Goal: Navigation & Orientation: Find specific page/section

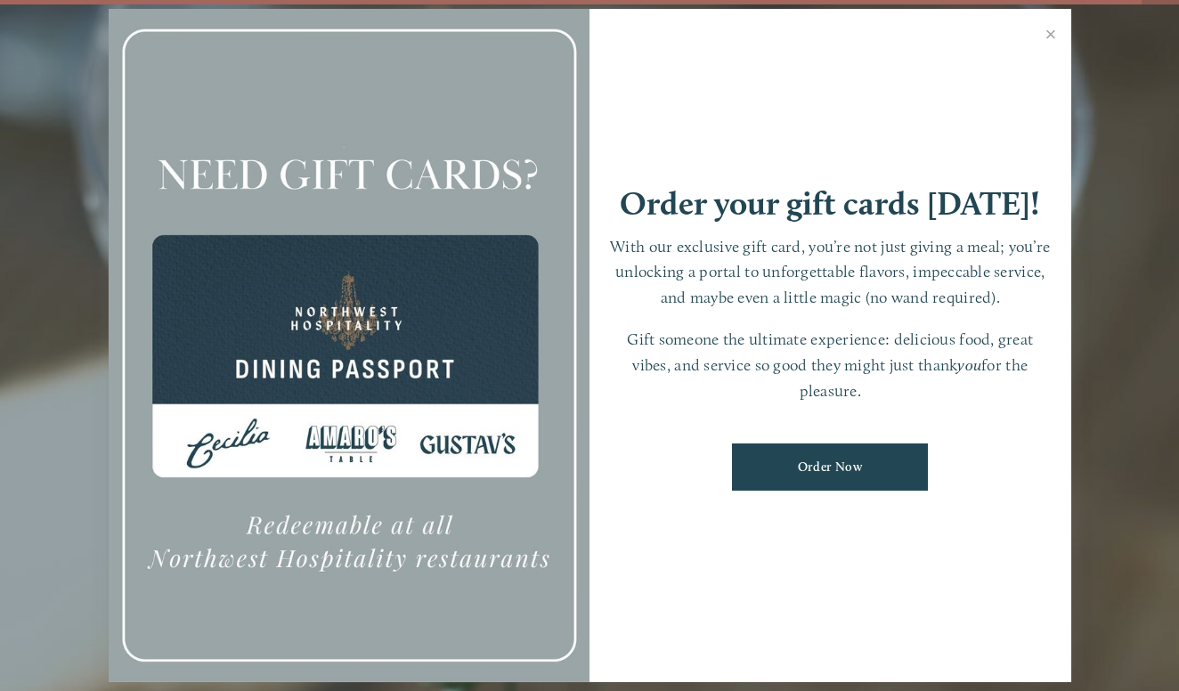
scroll to position [37, 0]
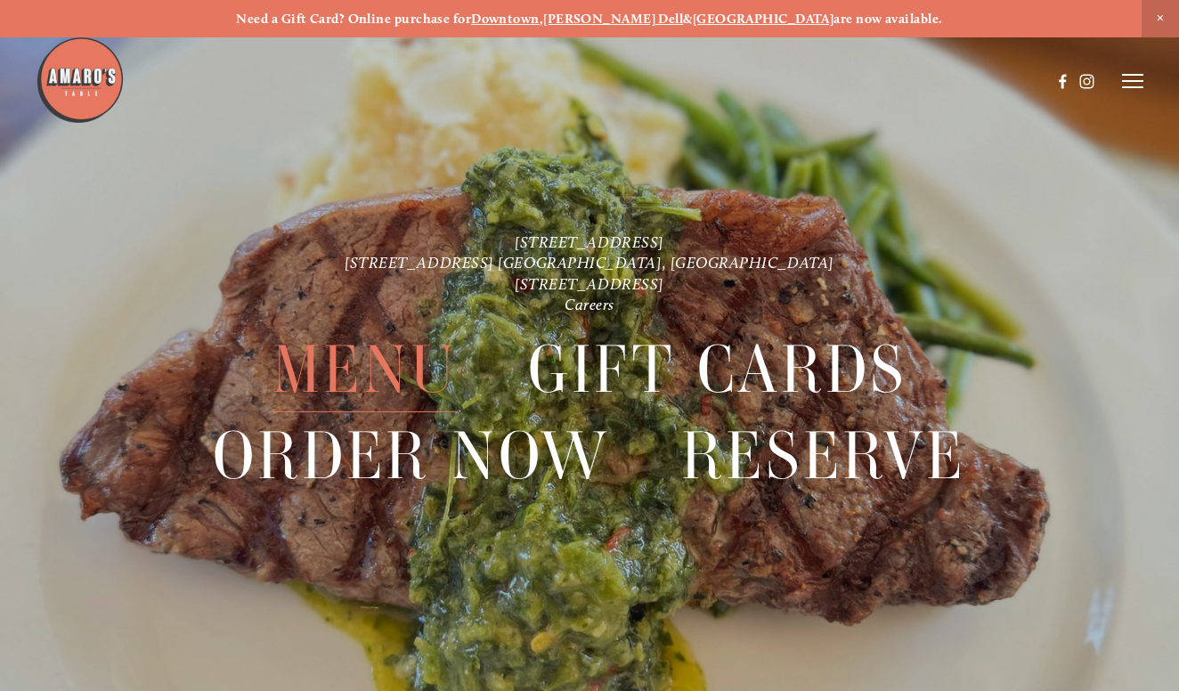
click at [371, 359] on span "Menu" at bounding box center [365, 370] width 185 height 86
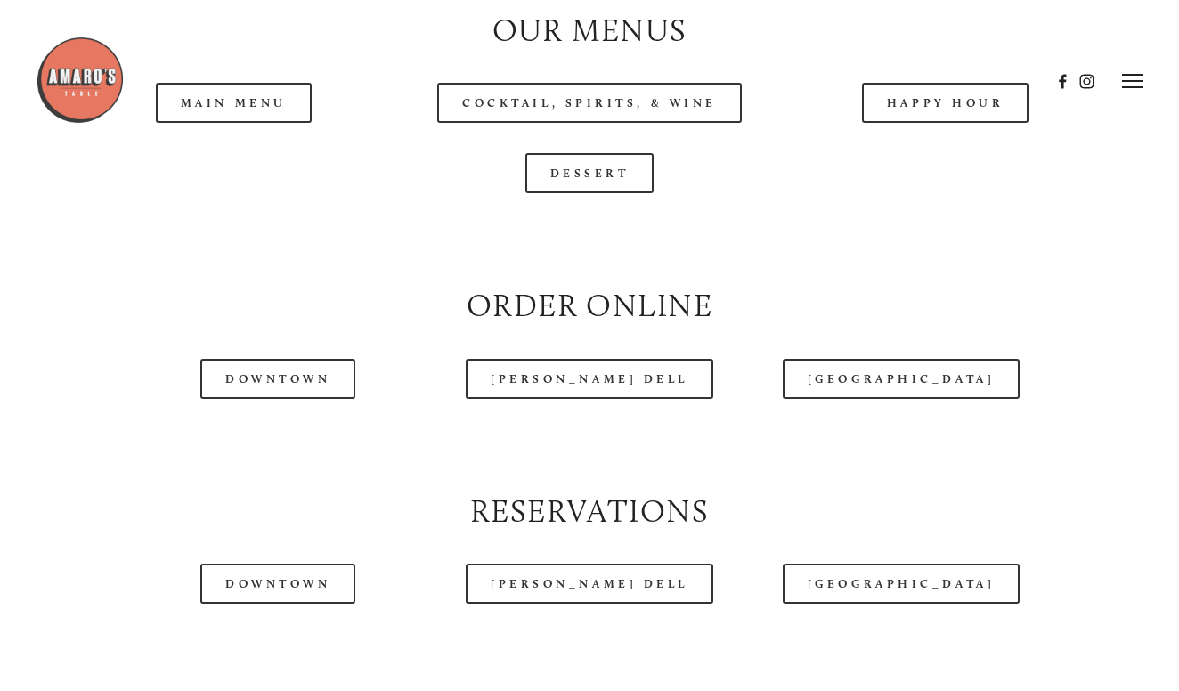
scroll to position [1693, 0]
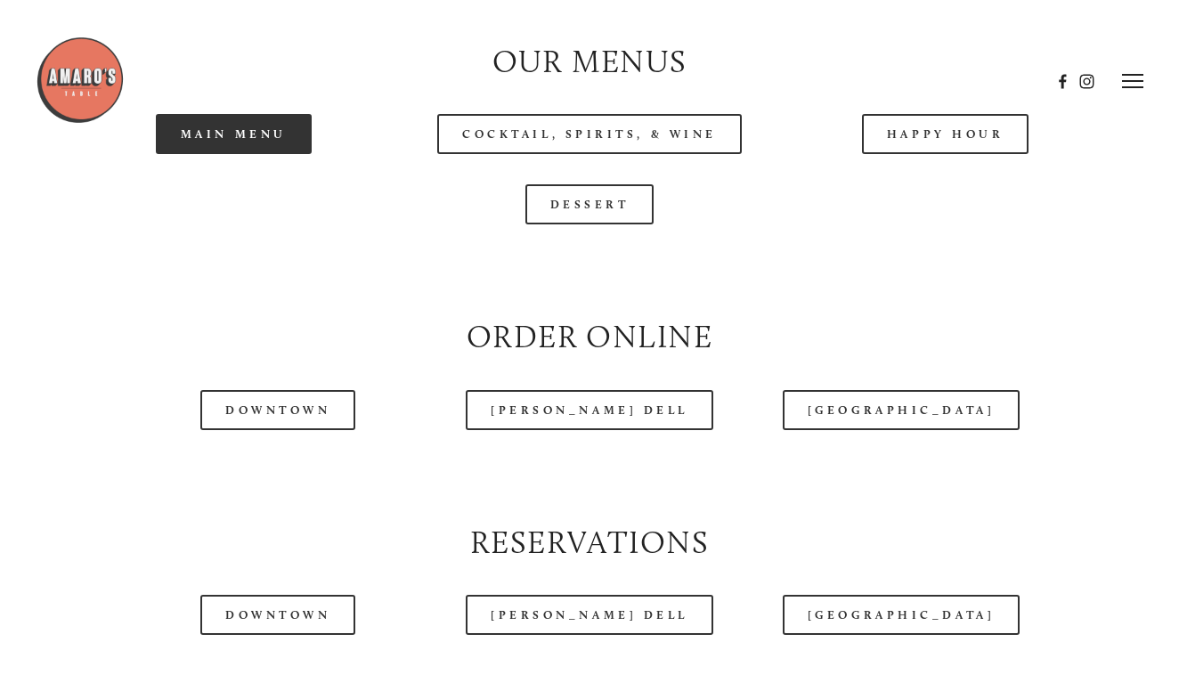
click at [262, 154] on link "Main Menu" at bounding box center [234, 134] width 156 height 40
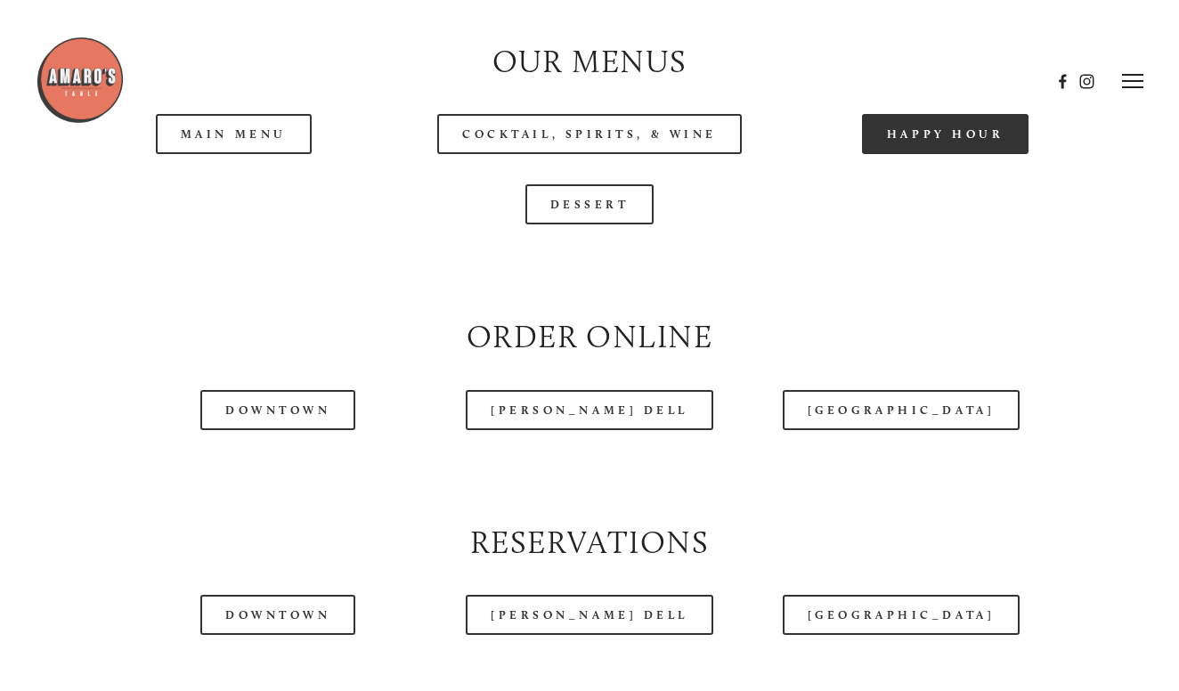
click at [955, 154] on link "Happy Hour" at bounding box center [945, 134] width 167 height 40
